Goal: Task Accomplishment & Management: Manage account settings

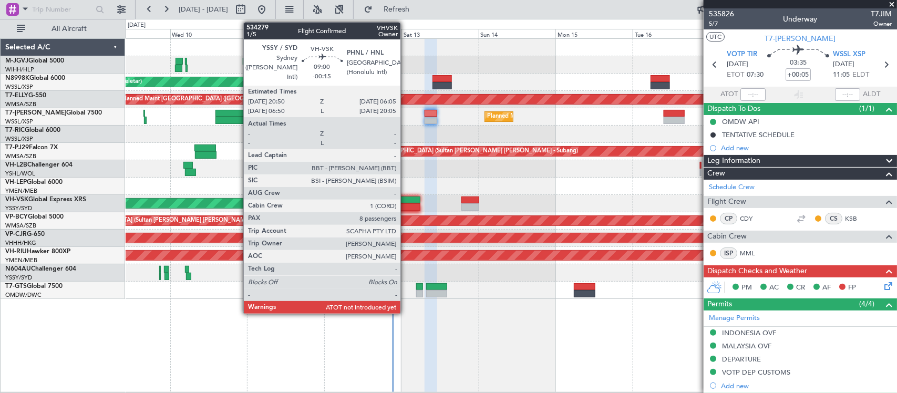
click at [406, 206] on div at bounding box center [406, 206] width 30 height 7
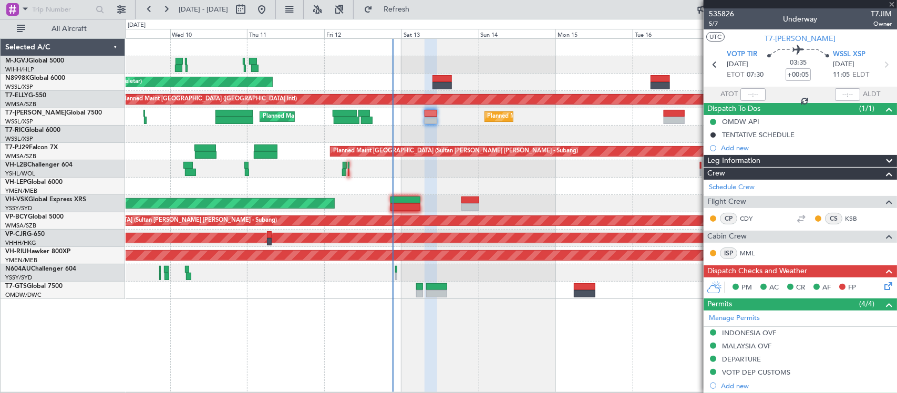
type input "-00:15"
type input "8"
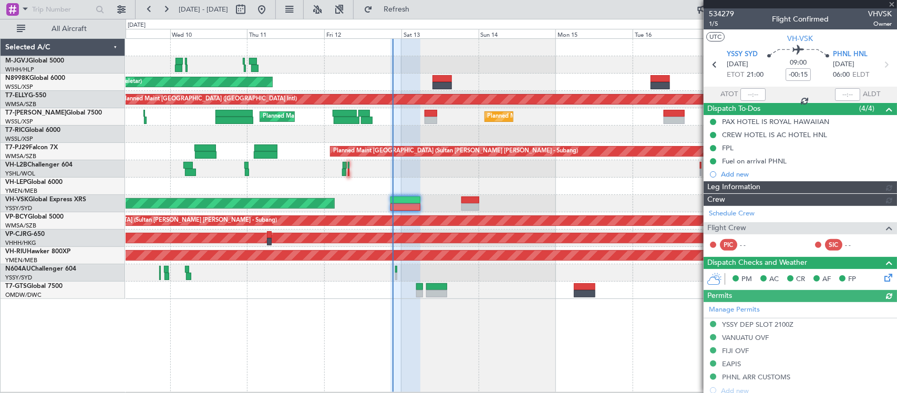
type input "[PERSON_NAME] (BTA)"
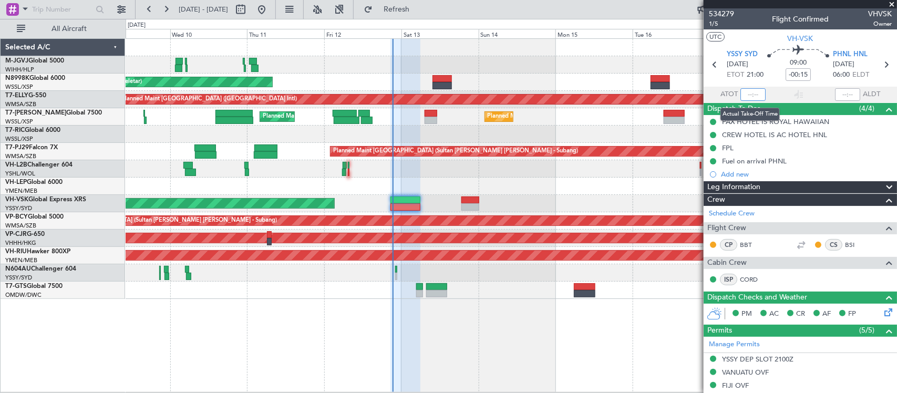
click at [750, 95] on input "text" at bounding box center [753, 94] width 25 height 13
type input "205"
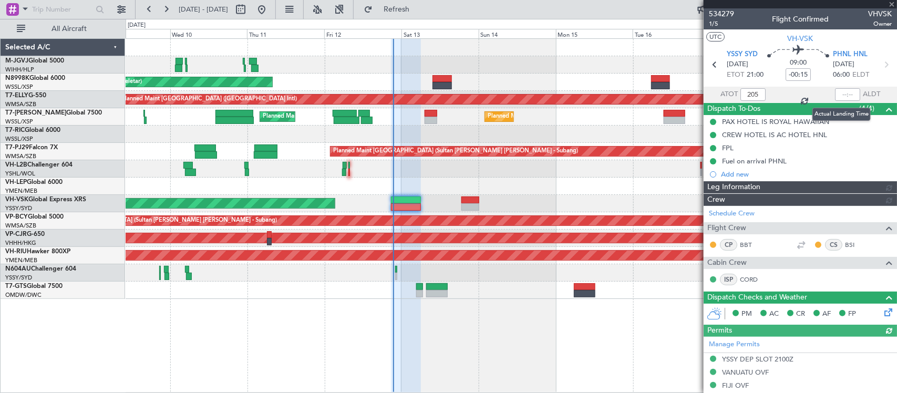
type input "[PERSON_NAME] (BTA)"
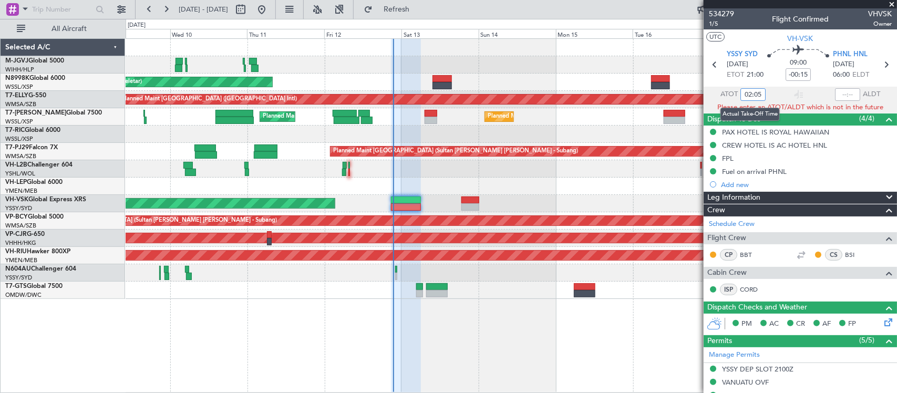
click at [751, 90] on input "02:05" at bounding box center [753, 94] width 25 height 13
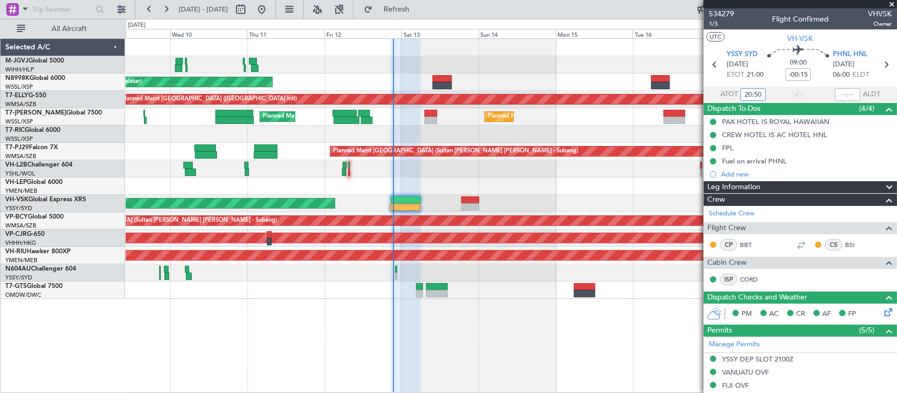
type input "20:50"
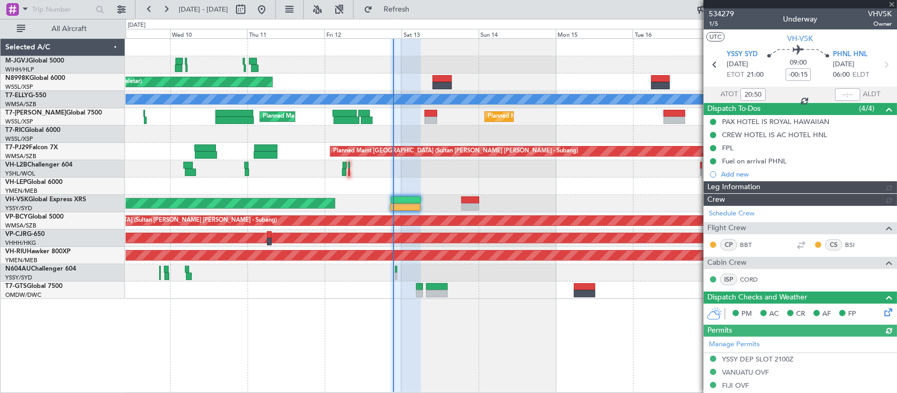
type input "[PERSON_NAME] (BTA)"
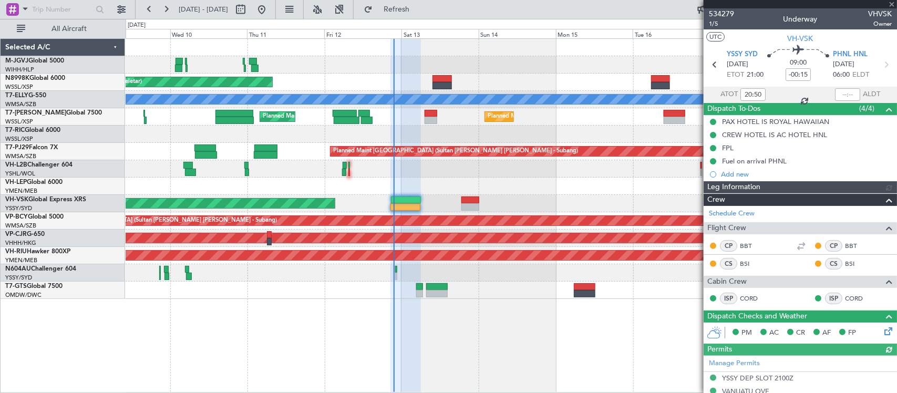
type input "[PERSON_NAME] (BTA)"
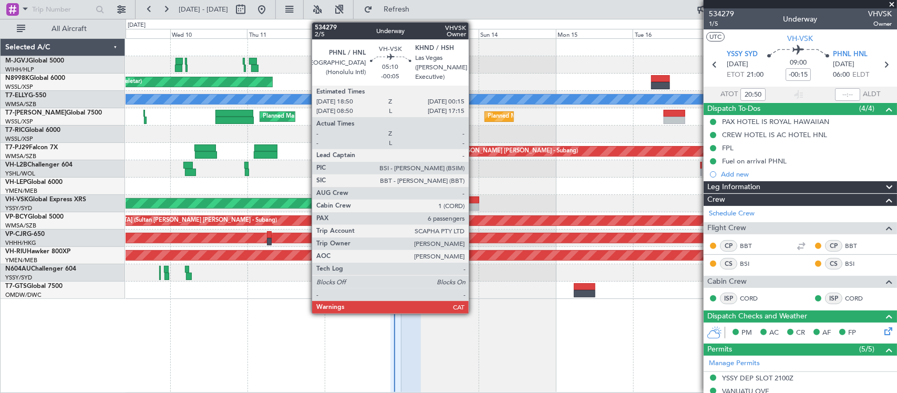
click at [474, 198] on div at bounding box center [471, 200] width 18 height 7
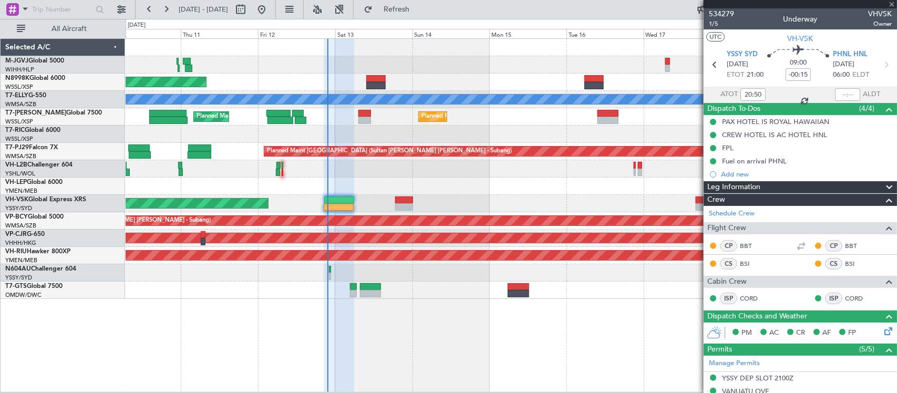
click at [480, 197] on div "Unplanned Maint Sydney ([PERSON_NAME] Intl) No Crew" at bounding box center [511, 203] width 771 height 17
click at [439, 196] on div "Planned Maint [GEOGRAPHIC_DATA] (Seletar) Planned Maint [GEOGRAPHIC_DATA] ([GEO…" at bounding box center [511, 169] width 771 height 260
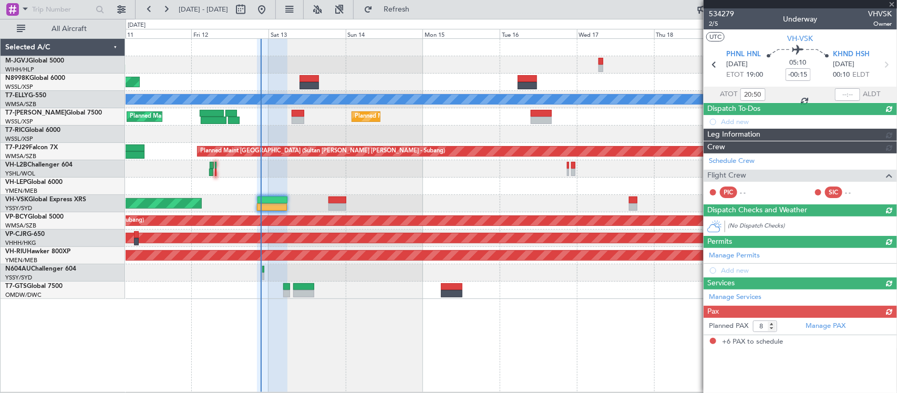
type input "-00:05"
type input "6"
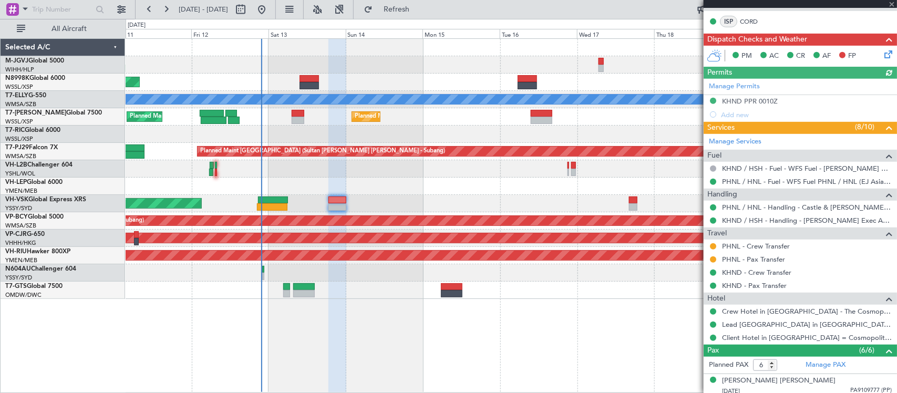
scroll to position [329, 0]
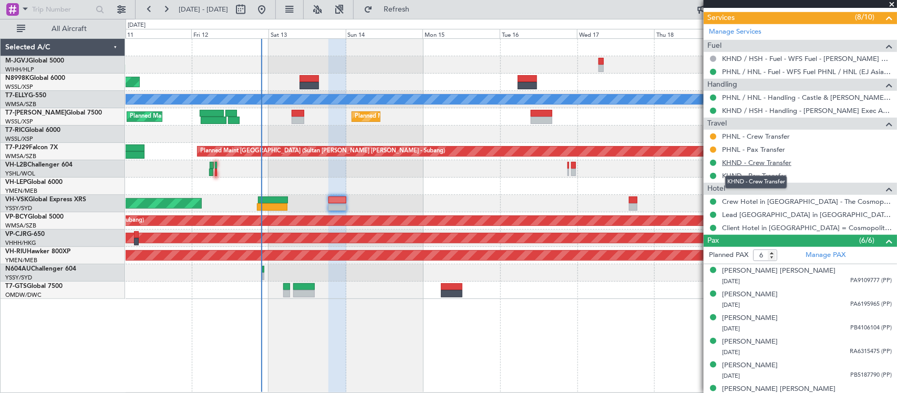
click at [769, 165] on link "KHND - Crew Transfer" at bounding box center [756, 162] width 69 height 9
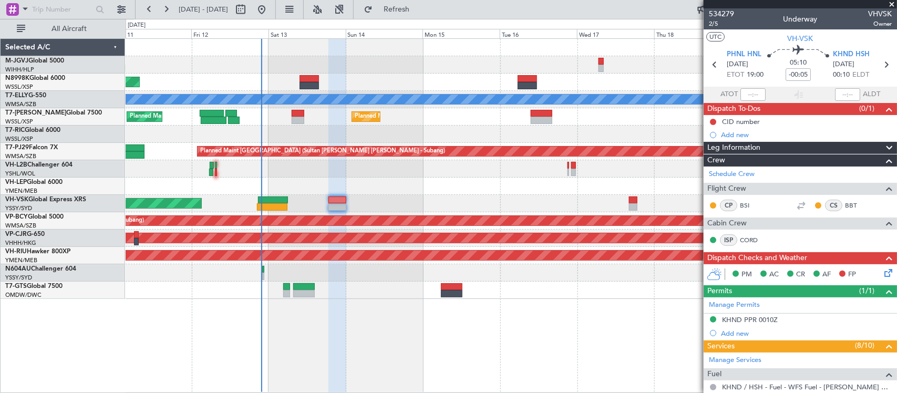
scroll to position [343, 0]
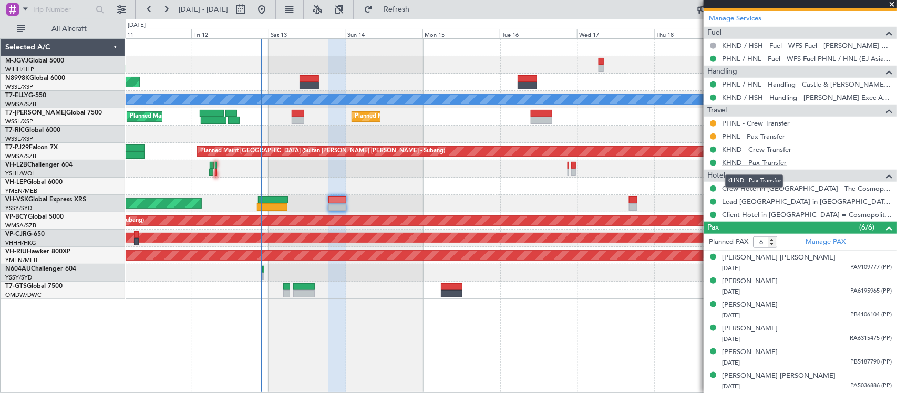
click at [734, 166] on link "KHND - Pax Transfer" at bounding box center [754, 162] width 65 height 9
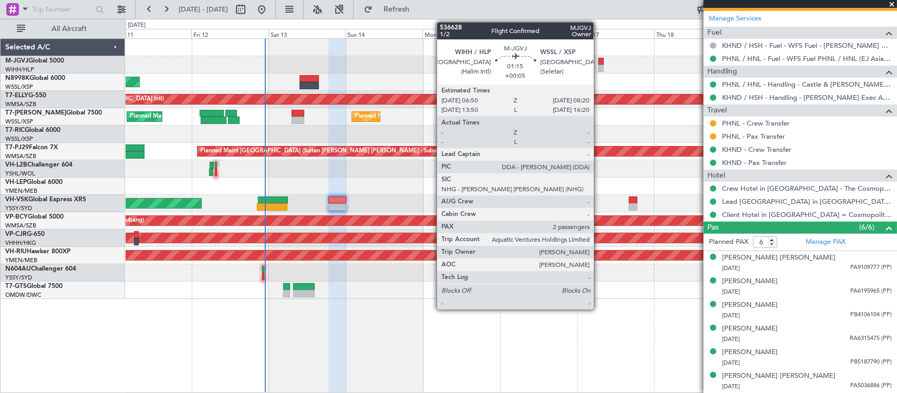
click at [599, 66] on div at bounding box center [601, 68] width 5 height 7
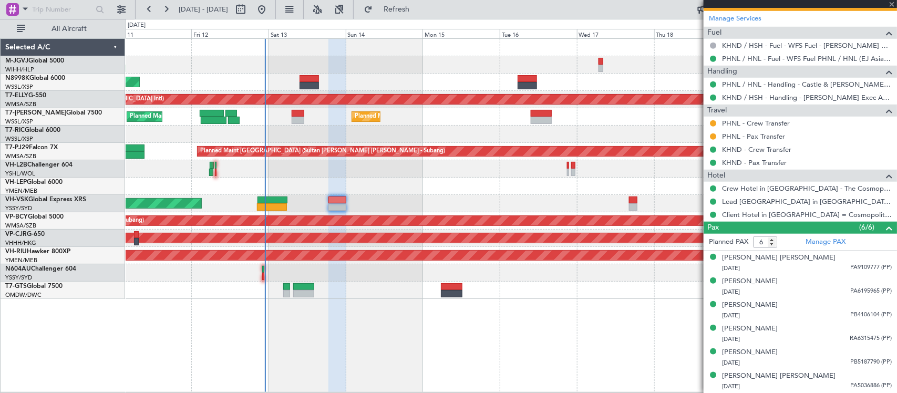
type input "-00:05"
type input "6"
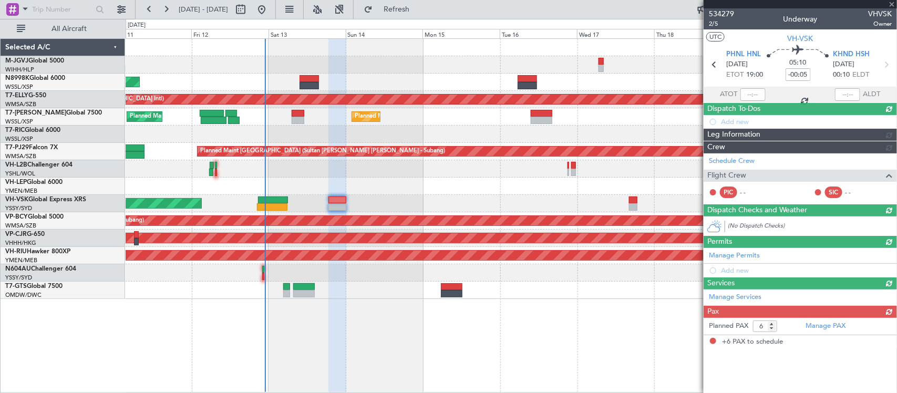
scroll to position [0, 0]
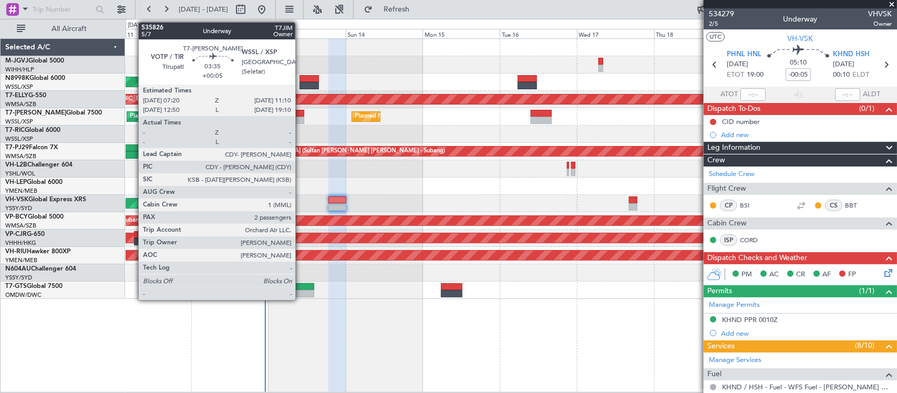
click at [301, 111] on div at bounding box center [298, 113] width 13 height 7
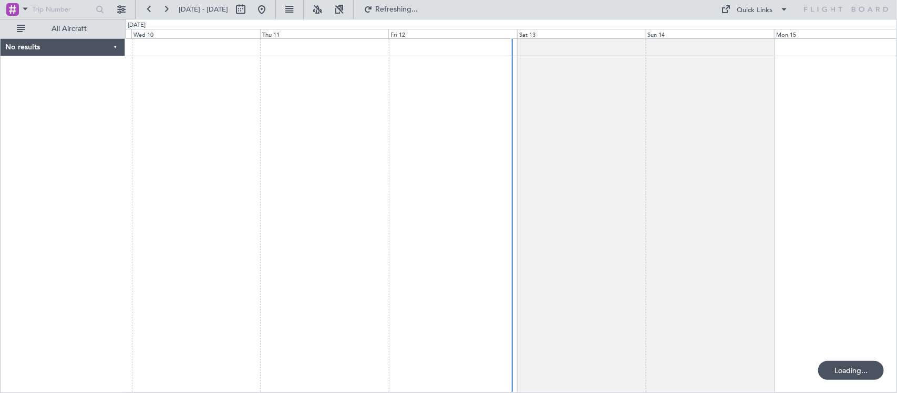
drag, startPoint x: 607, startPoint y: 195, endPoint x: 489, endPoint y: 196, distance: 118.3
click at [490, 196] on fb-flight-board "07 Sep 2025 - 17 Sep 2025 Refreshing... Quick Links All Aircraft No results 0 0…" at bounding box center [448, 200] width 897 height 385
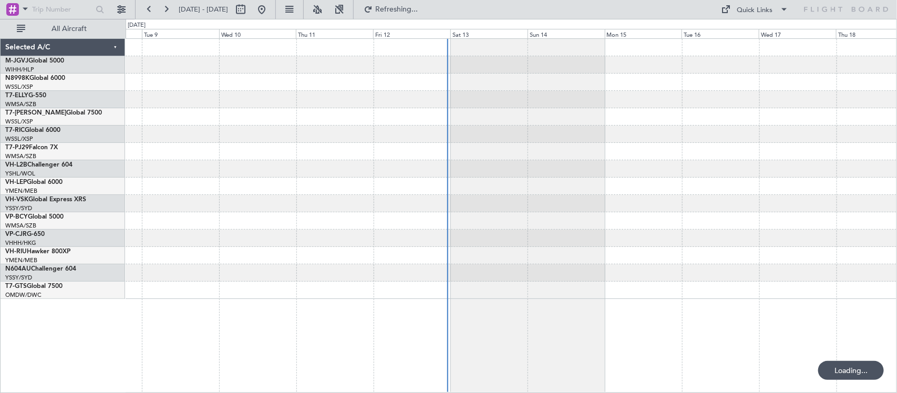
click at [476, 182] on div at bounding box center [511, 186] width 771 height 17
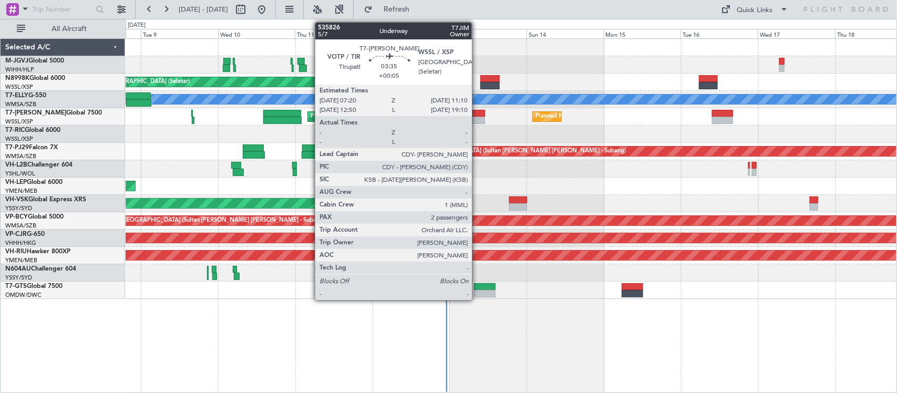
click at [477, 113] on div at bounding box center [479, 113] width 13 height 7
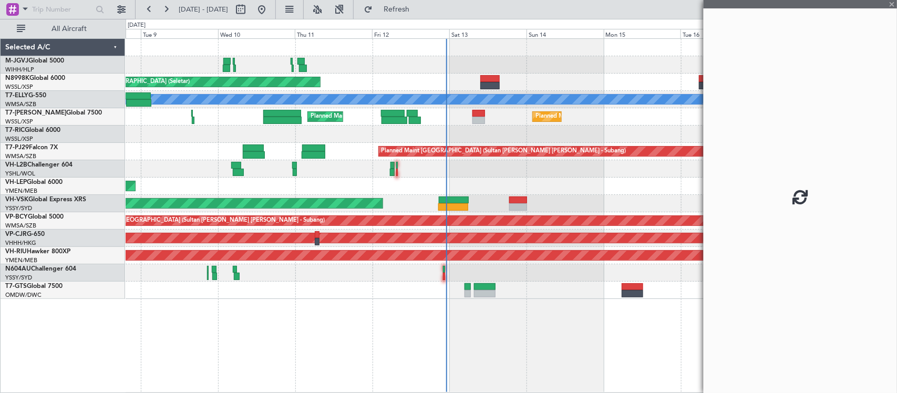
click at [519, 179] on div "Unplanned Maint Wichita (Wichita Mid-continent)" at bounding box center [511, 186] width 771 height 17
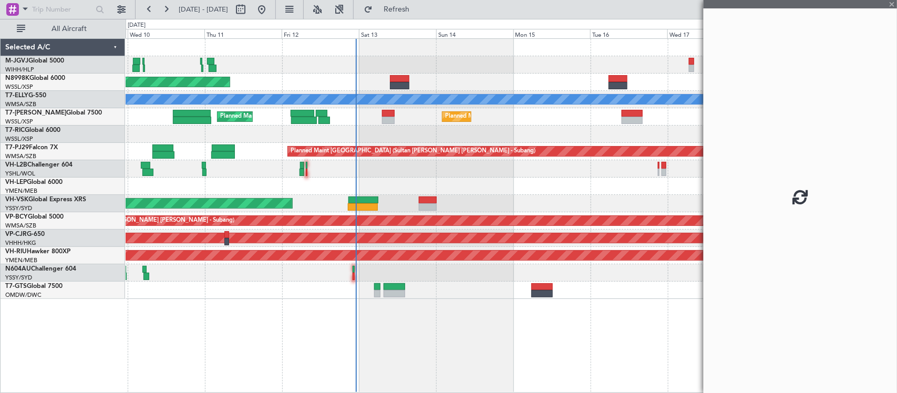
click at [605, 208] on div "Unplanned Maint Sydney ([PERSON_NAME] Intl) No Crew" at bounding box center [511, 203] width 771 height 17
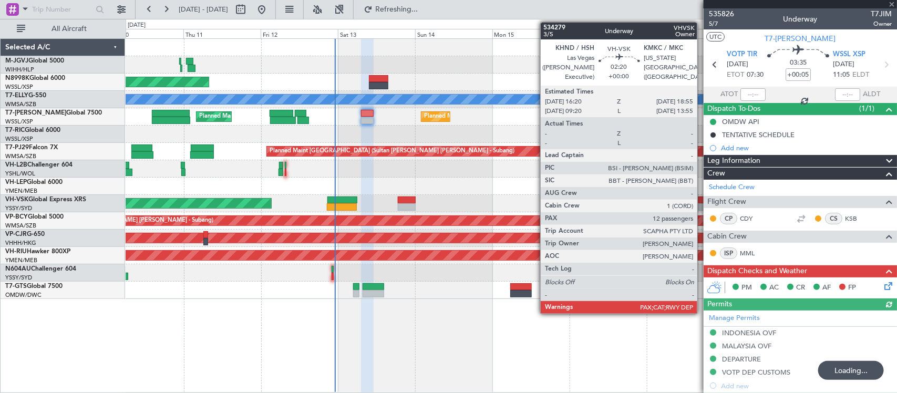
scroll to position [183, 0]
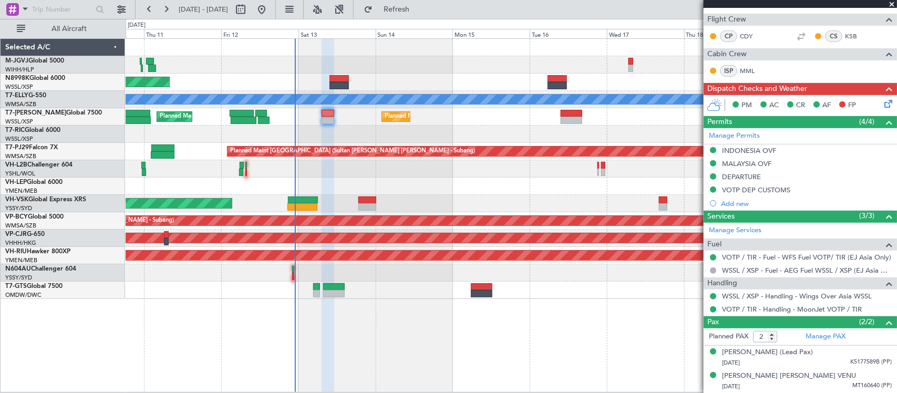
click at [418, 200] on div "Unplanned Maint Sydney ([PERSON_NAME] Intl)" at bounding box center [511, 203] width 771 height 17
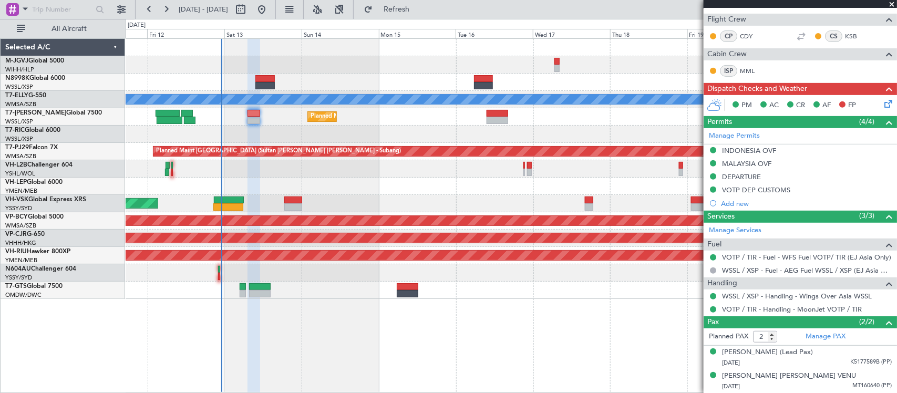
click at [463, 185] on div at bounding box center [511, 186] width 771 height 17
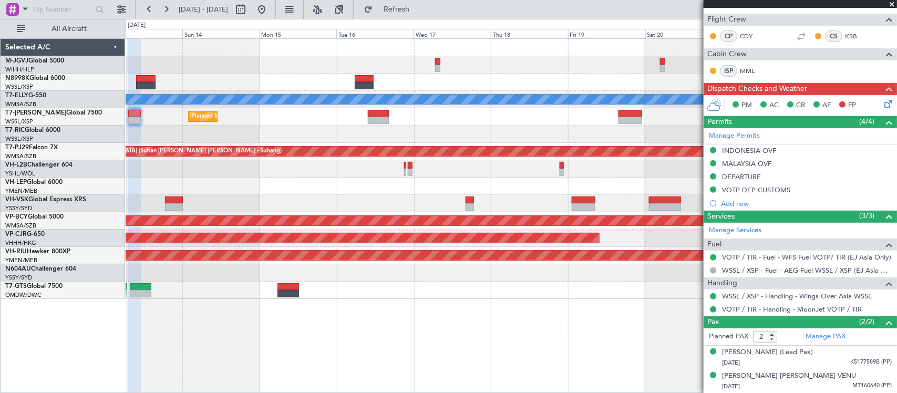
click at [480, 110] on div "Planned Maint Singapore (Seletar) Planned Maint Dubai (Al Maktoum Intl) Planned…" at bounding box center [511, 116] width 771 height 17
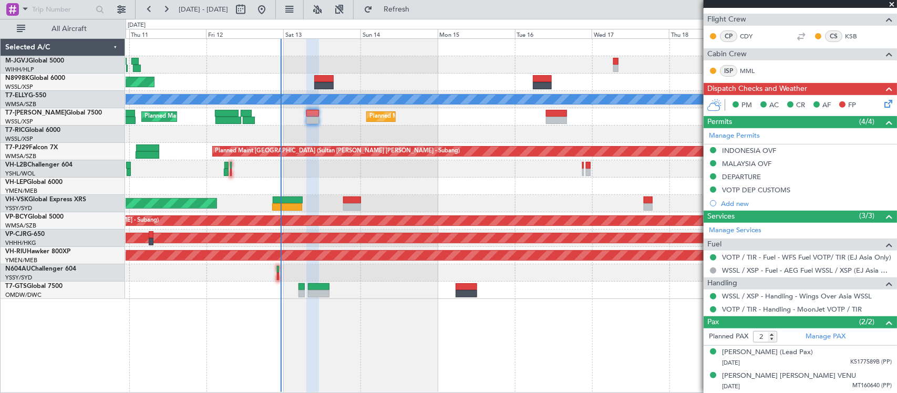
click at [199, 101] on div "Planned Maint Singapore (Seletar) Planned Maint Dubai (Dubai Intl) MEL Planned …" at bounding box center [511, 169] width 771 height 260
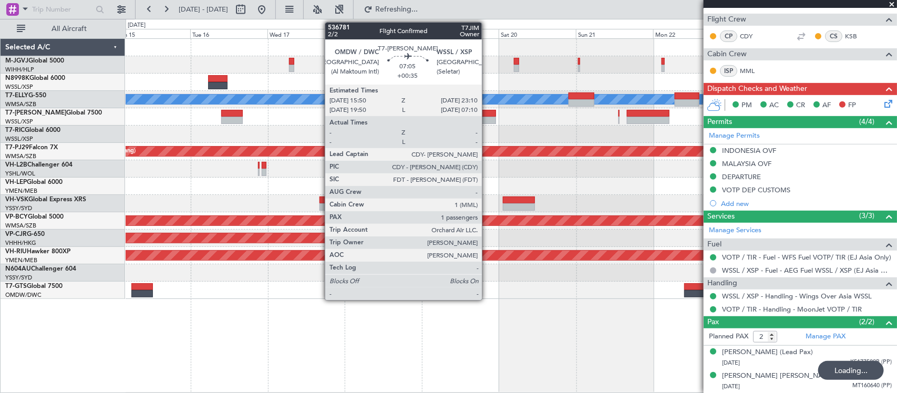
click at [354, 98] on div "Planned Maint Dubai (Dubai Intl) MEL Planned Maint Singapore (Seletar) Planned …" at bounding box center [511, 169] width 771 height 260
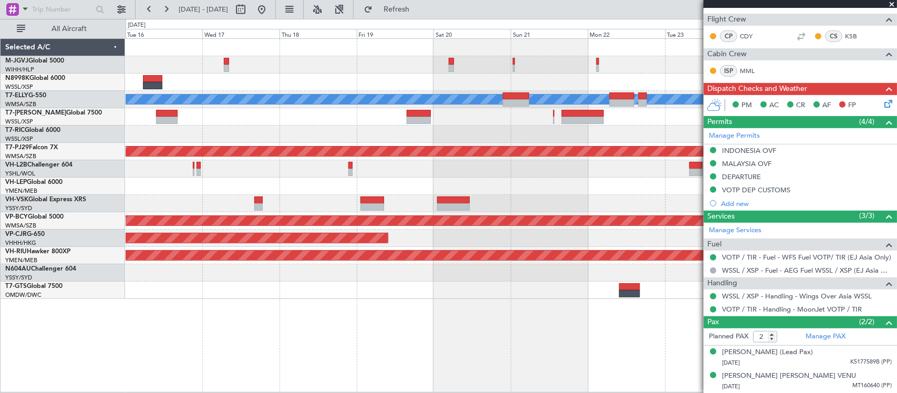
click at [543, 119] on div "Planned Maint Singapore (Seletar) Planned Maint Singapore (Seletar)" at bounding box center [511, 116] width 771 height 17
click at [513, 124] on div "Planned Maint Singapore (Seletar) Planned Maint Singapore (Seletar)" at bounding box center [511, 116] width 771 height 17
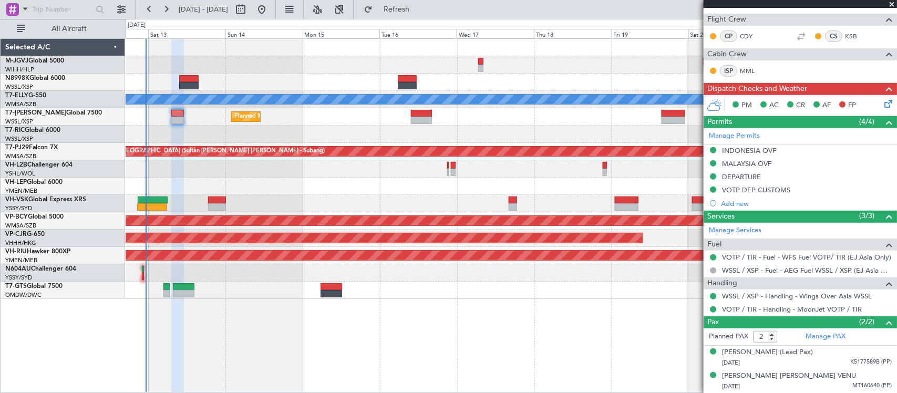
click at [543, 166] on div at bounding box center [511, 168] width 771 height 17
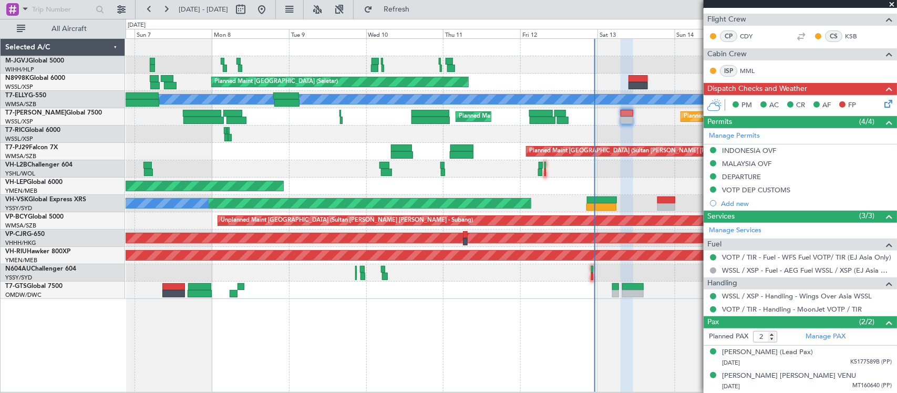
click at [501, 175] on div "Planned Maint Singapore (Seletar) Planned Maint Singapore (Seletar) Planned Mai…" at bounding box center [511, 169] width 771 height 260
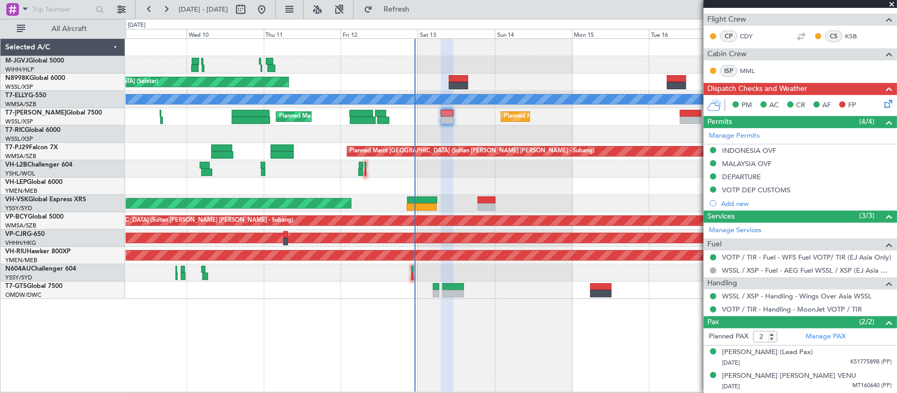
click at [240, 175] on div "Planned Maint Singapore (Seletar) Planned Maint Dubai (Dubai Intl) MEL Planned …" at bounding box center [511, 169] width 771 height 260
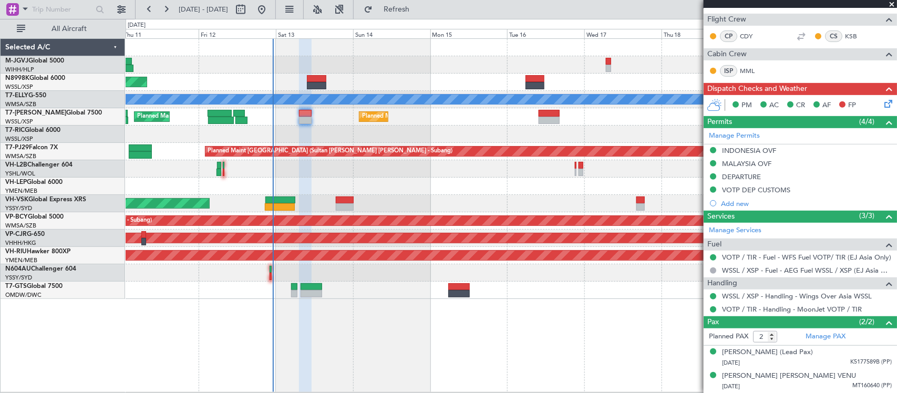
click at [355, 190] on div "Unplanned Maint Wichita (Wichita Mid-continent)" at bounding box center [511, 186] width 771 height 17
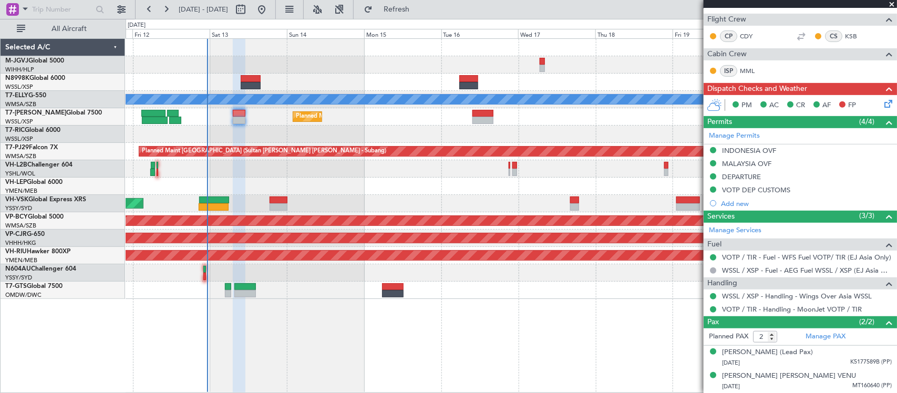
click at [377, 175] on div "Planned Maint Singapore (Seletar) Planned Maint Dubai (Dubai Intl) MEL Planned …" at bounding box center [511, 169] width 771 height 260
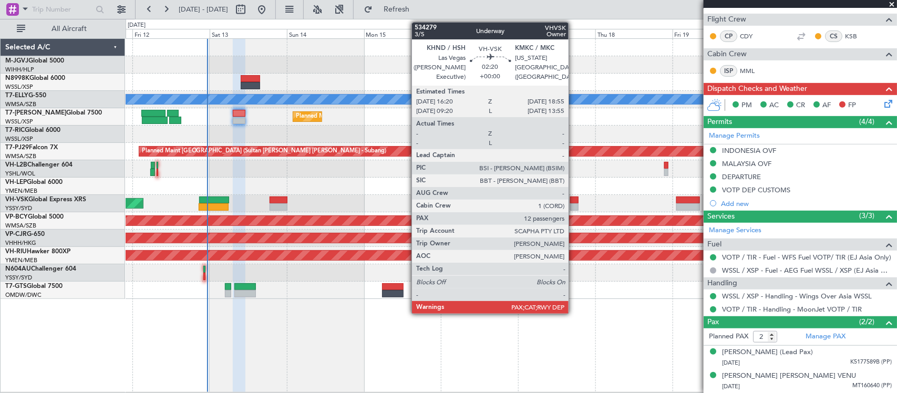
click at [574, 198] on div at bounding box center [574, 200] width 8 height 7
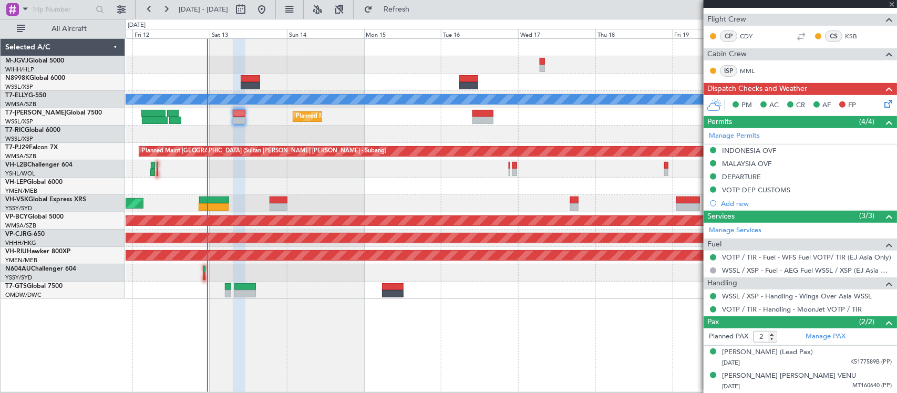
type input "12"
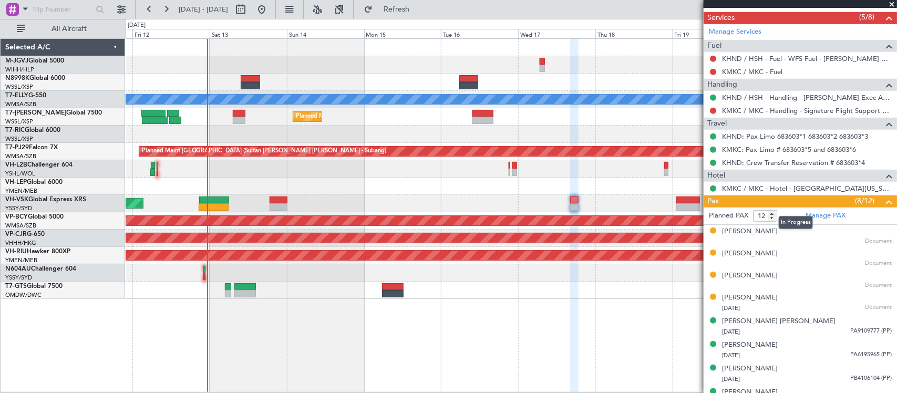
scroll to position [0, 0]
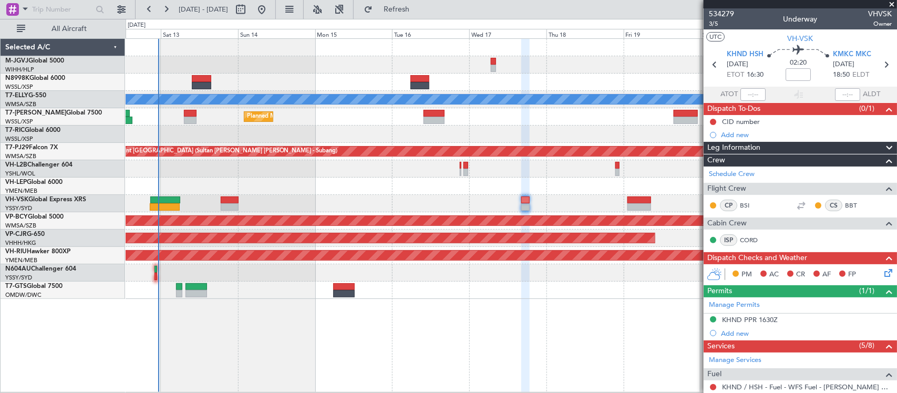
click at [374, 290] on div "Planned Maint Singapore (Seletar) Planned Maint Dubai (Dubai Intl) MEL Planned …" at bounding box center [511, 169] width 771 height 260
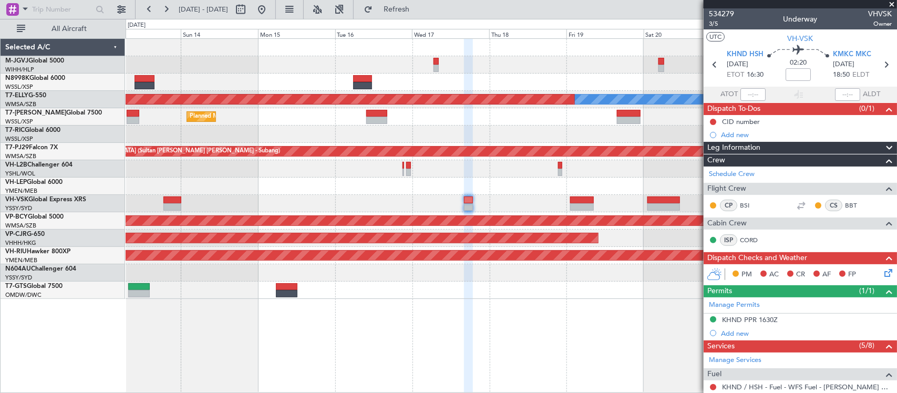
click at [526, 175] on div "Planned Maint Singapore (Seletar) MEL Planned Maint Dubai (Dubai Intl) Planned …" at bounding box center [511, 169] width 771 height 260
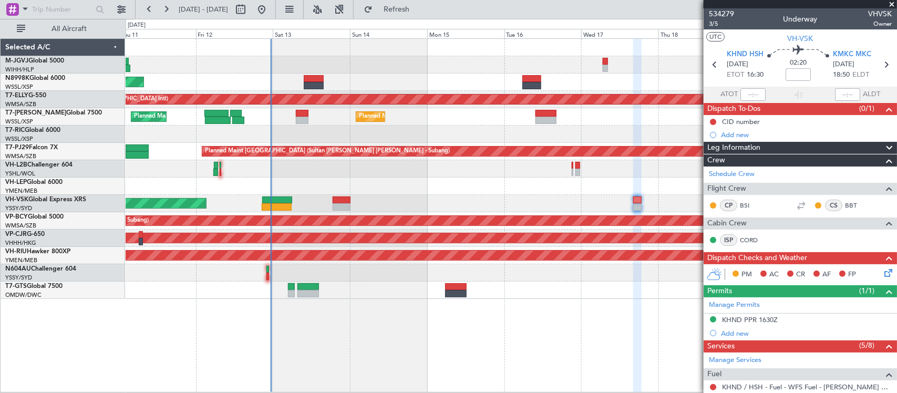
click at [366, 129] on div "Planned Maint Singapore (Seletar) MEL Planned Maint Dubai (Dubai Intl) Planned …" at bounding box center [511, 169] width 771 height 260
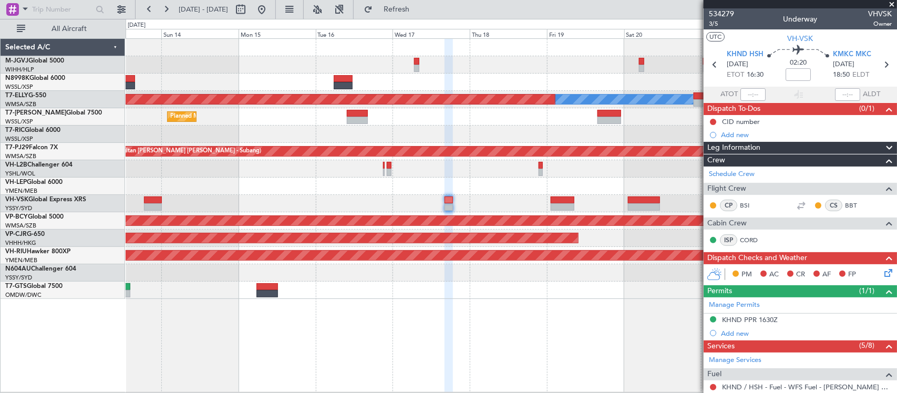
click at [363, 201] on div "Planned Maint Singapore (Seletar) MEL Planned Maint Dubai (Dubai Intl) Planned …" at bounding box center [511, 169] width 771 height 260
click at [418, 200] on div "Unplanned Maint Sydney ([PERSON_NAME] Intl)" at bounding box center [511, 203] width 771 height 17
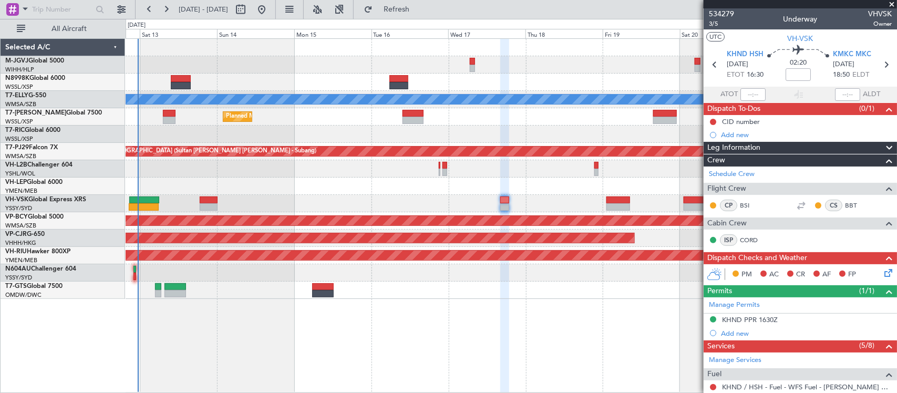
click at [489, 204] on div "Planned Maint Singapore (Seletar) Planned Maint Dubai (Dubai Intl) MEL Planned …" at bounding box center [511, 169] width 771 height 260
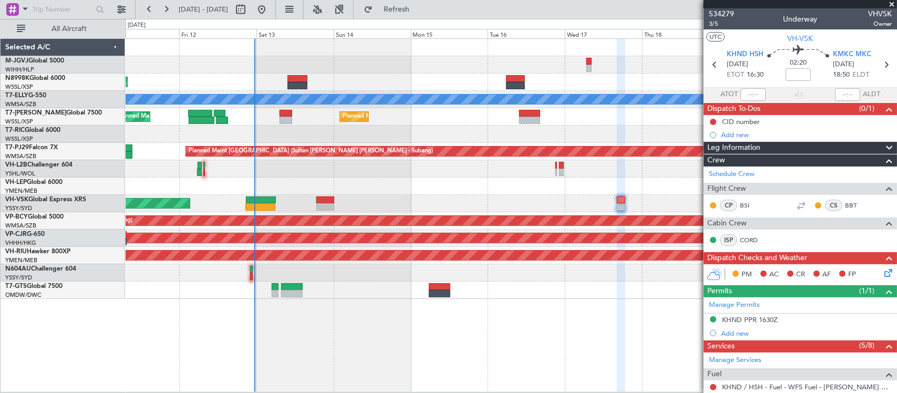
click at [183, 231] on div "Planned Maint Singapore (Seletar) Planned Maint Dubai (Dubai Intl) MEL Planned …" at bounding box center [511, 169] width 771 height 260
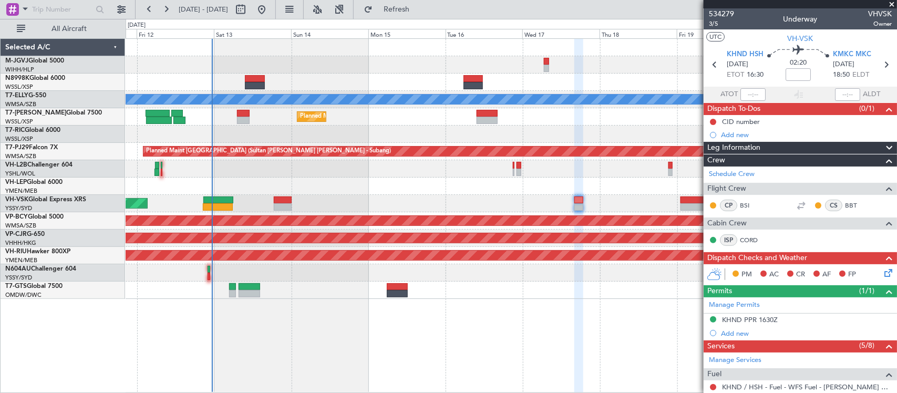
click at [396, 167] on div "Planned Maint Singapore (Seletar) Planned Maint Dubai (Dubai Intl) MEL Planned …" at bounding box center [511, 169] width 771 height 260
click at [171, 180] on div "Planned Maint Singapore (Seletar) Planned Maint Dubai (Dubai Intl) MEL Planned …" at bounding box center [511, 169] width 771 height 260
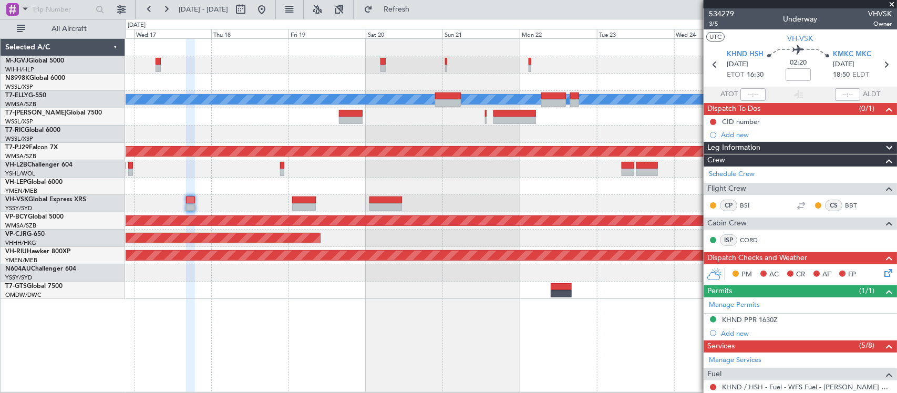
click at [91, 198] on div "Planned Maint Dubai (Dubai Intl) MEL Planned Maint Singapore (Seletar) Planned …" at bounding box center [448, 206] width 897 height 374
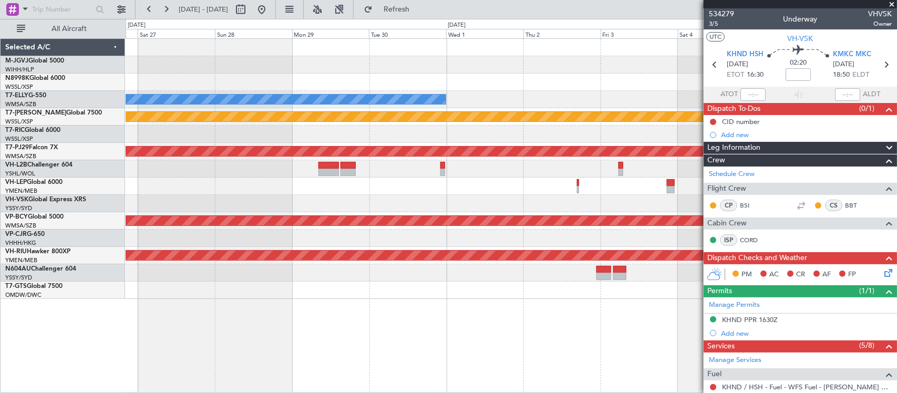
click at [141, 202] on div at bounding box center [511, 203] width 771 height 17
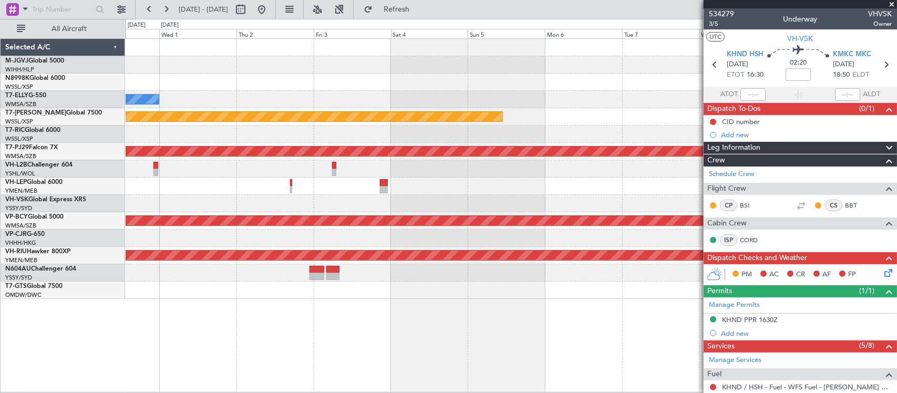
click at [213, 193] on div at bounding box center [511, 186] width 771 height 17
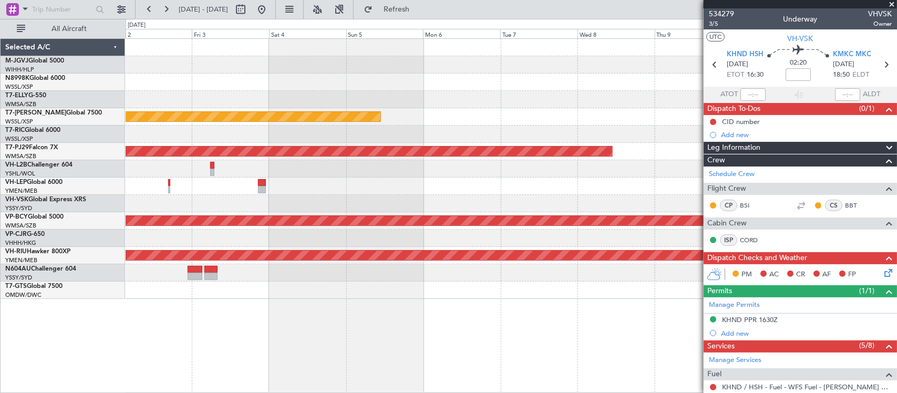
click at [380, 171] on div "MEL Planned Maint Singapore (Seletar) Planned Maint Kuala Lumpur (Sultan Abdul …" at bounding box center [511, 169] width 771 height 260
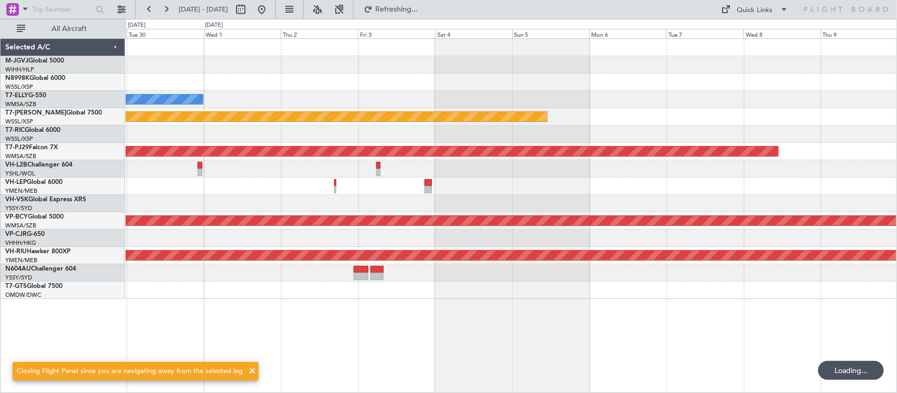
click at [684, 185] on div at bounding box center [511, 186] width 771 height 17
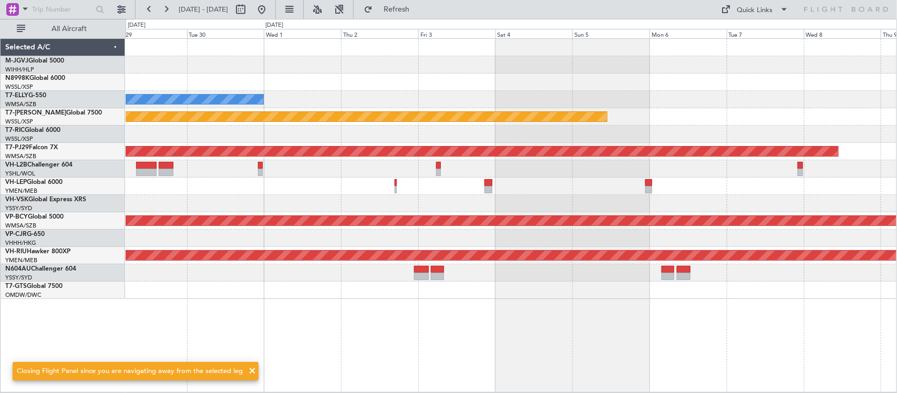
click at [563, 195] on div at bounding box center [511, 203] width 771 height 17
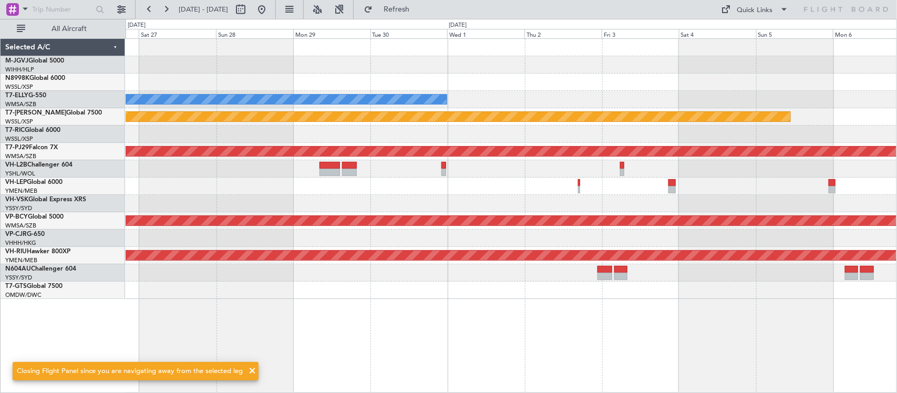
click at [631, 209] on div "MEL Planned Maint Singapore (Seletar) Planned Maint Kuala Lumpur (Sultan Abdul …" at bounding box center [511, 169] width 771 height 260
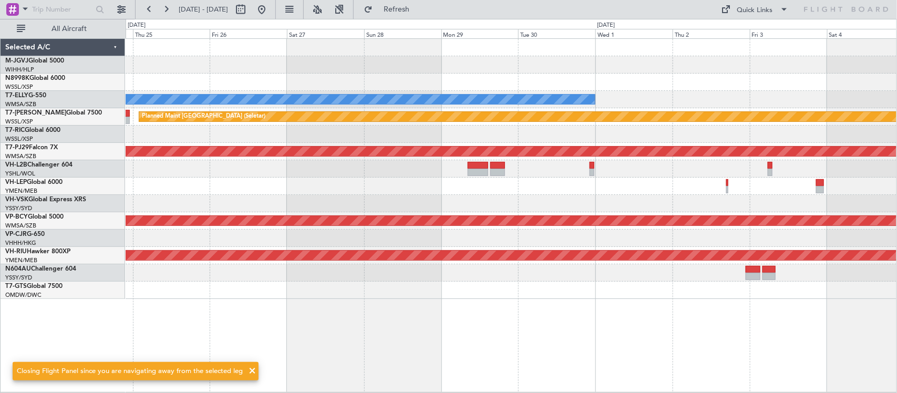
click at [585, 209] on div at bounding box center [511, 203] width 771 height 17
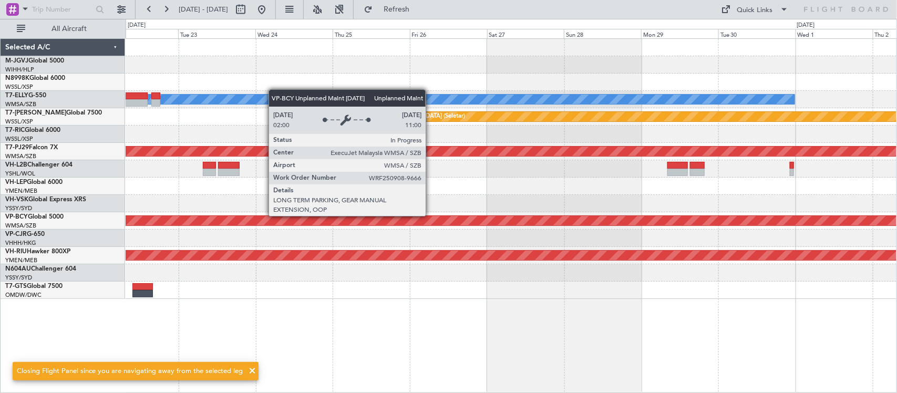
click at [654, 213] on div "Unplanned Maint [GEOGRAPHIC_DATA] (Sultan [PERSON_NAME] [PERSON_NAME] - Subang)" at bounding box center [511, 220] width 771 height 17
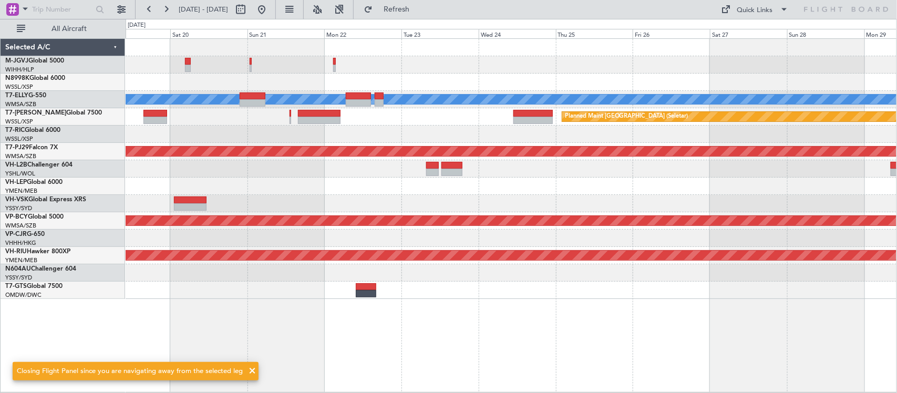
click at [762, 200] on div at bounding box center [511, 203] width 771 height 17
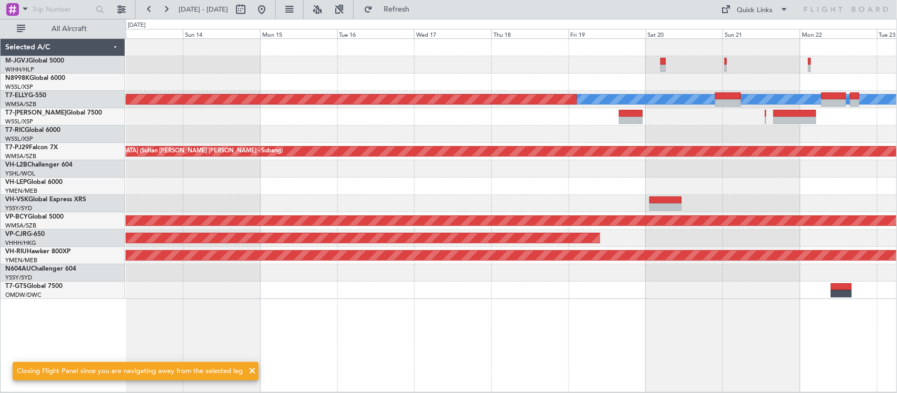
click at [769, 187] on div "Planned Maint Singapore (Seletar) MEL Planned Maint Dubai (Dubai Intl) Planned …" at bounding box center [511, 169] width 771 height 260
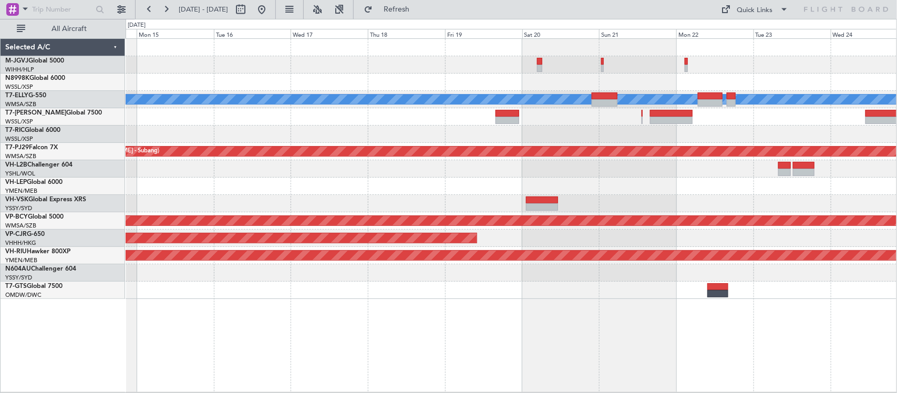
click at [499, 211] on div at bounding box center [511, 203] width 771 height 17
click at [492, 200] on div "Planned Maint Dubai (Dubai Intl) MEL Planned Maint Singapore (Seletar) Planned …" at bounding box center [511, 169] width 771 height 260
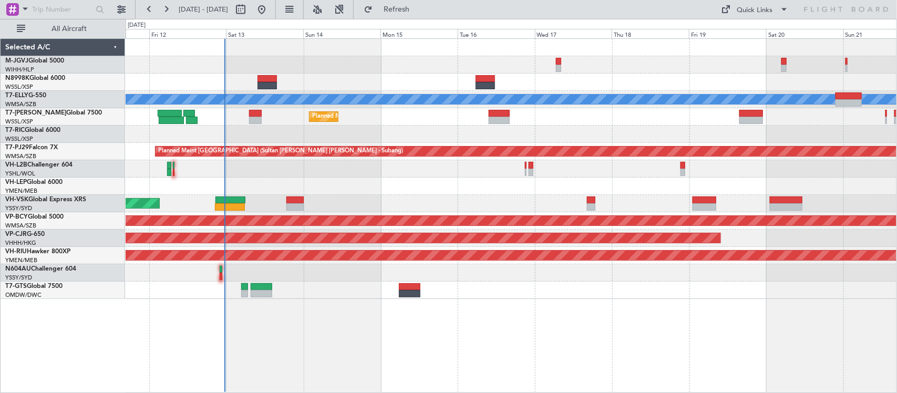
click at [818, 191] on div "Planned Maint Singapore (Seletar) Planned Maint Dubai (Dubai Intl) MEL Planned …" at bounding box center [511, 169] width 771 height 260
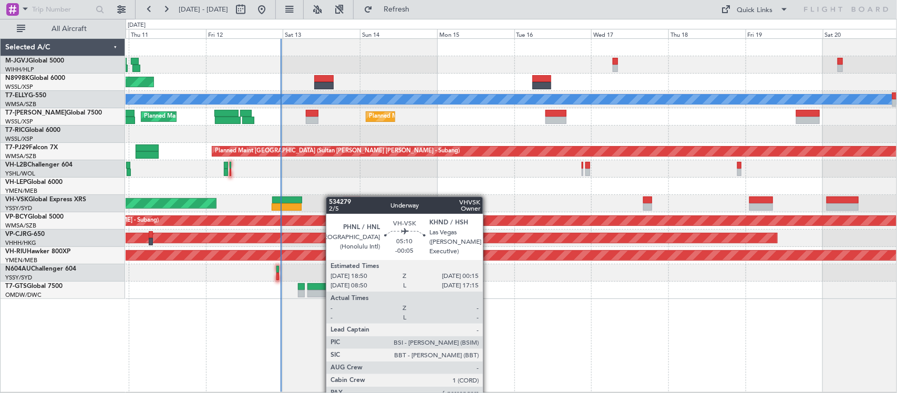
click at [437, 206] on div "Unplanned Maint Sydney ([PERSON_NAME] Intl)" at bounding box center [511, 203] width 771 height 17
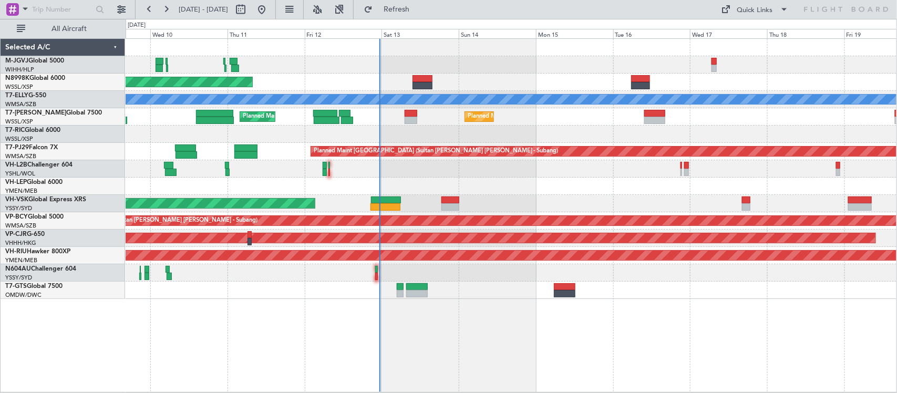
click at [409, 185] on div "Unplanned Maint Wichita (Wichita Mid-continent)" at bounding box center [511, 186] width 771 height 17
